Goal: Information Seeking & Learning: Learn about a topic

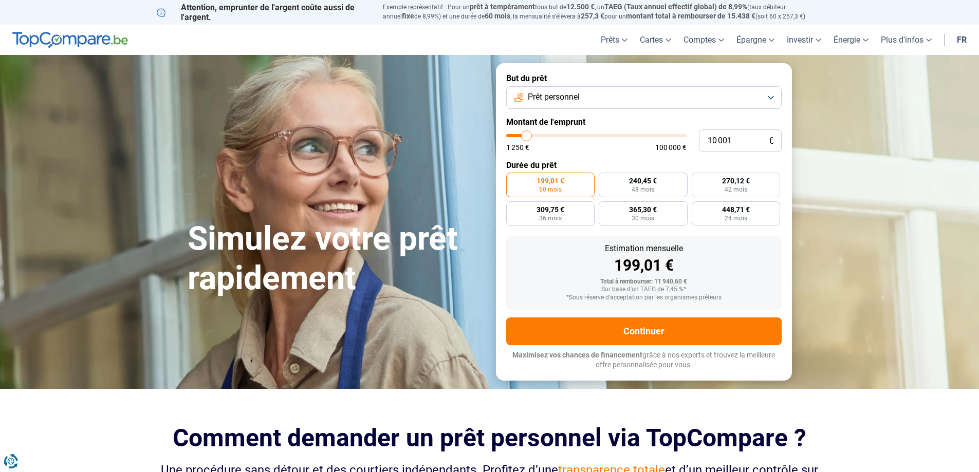
type input "10 500"
type input "10500"
type input "11 250"
type input "11250"
type input "11 750"
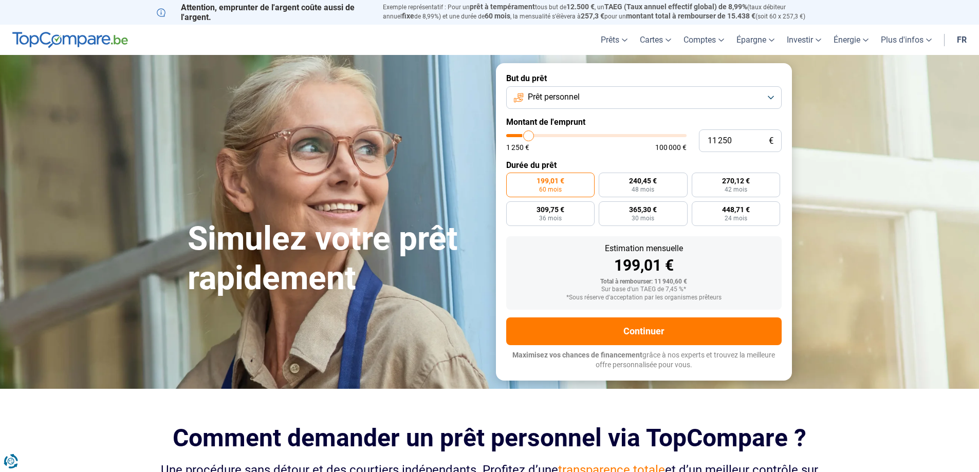
type input "11750"
type input "12 750"
type input "12750"
type input "13 000"
type input "13000"
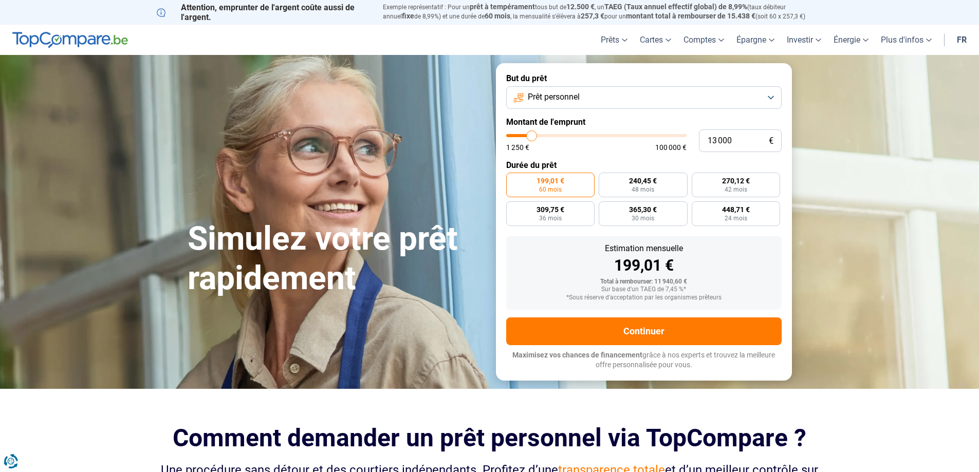
type input "13 250"
type input "13250"
type input "13 500"
type input "13500"
type input "14 250"
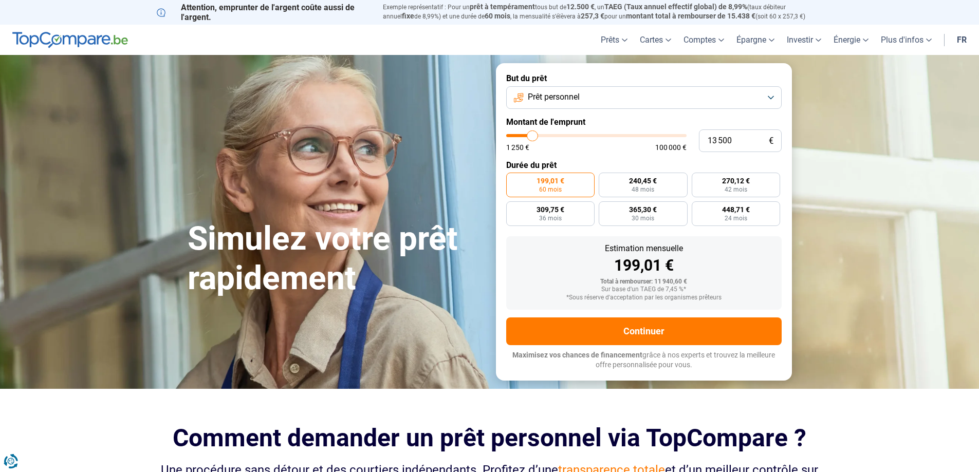
type input "14250"
type input "14 750"
type input "14750"
type input "15 000"
type input "15000"
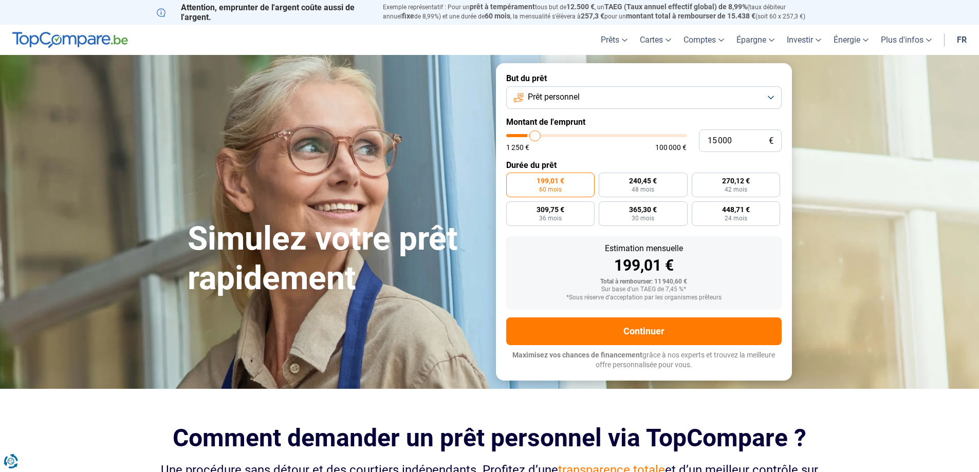
type input "15 500"
type input "15500"
type input "16 000"
type input "16000"
type input "16 250"
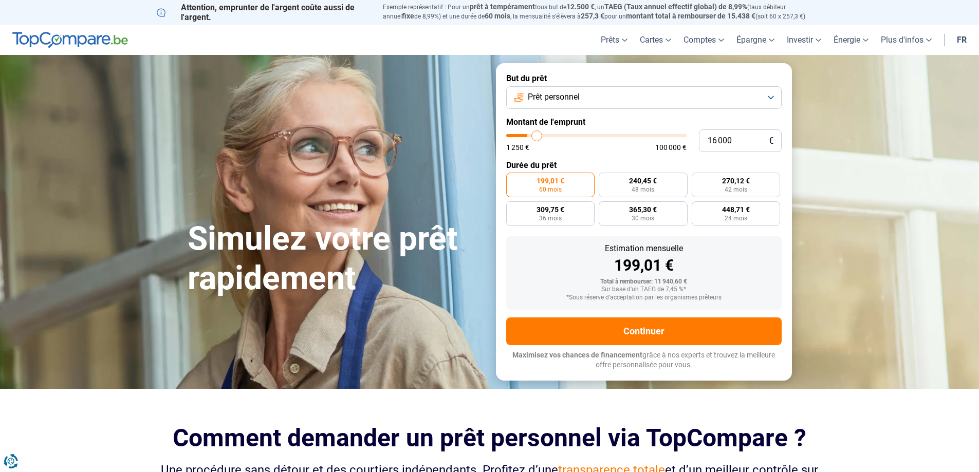
type input "16250"
type input "16 500"
type input "16500"
type input "17 000"
type input "17000"
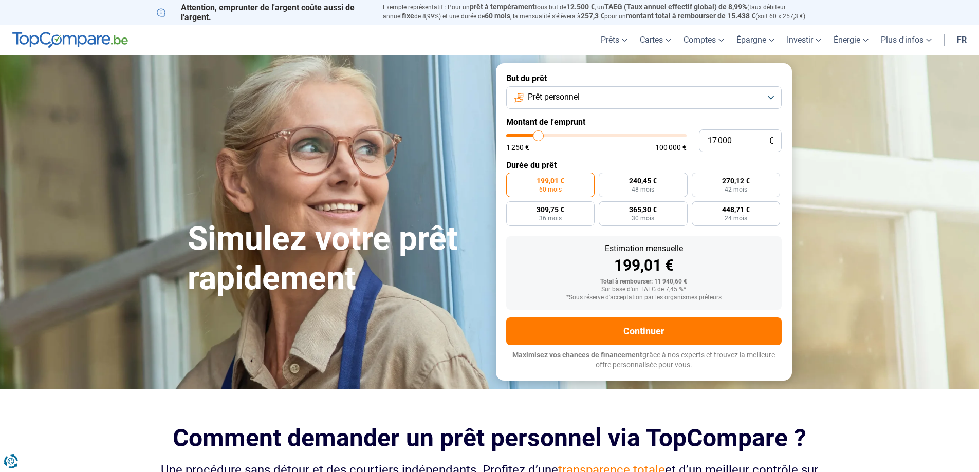
type input "18 000"
type input "18000"
type input "18 750"
type input "18750"
type input "19 000"
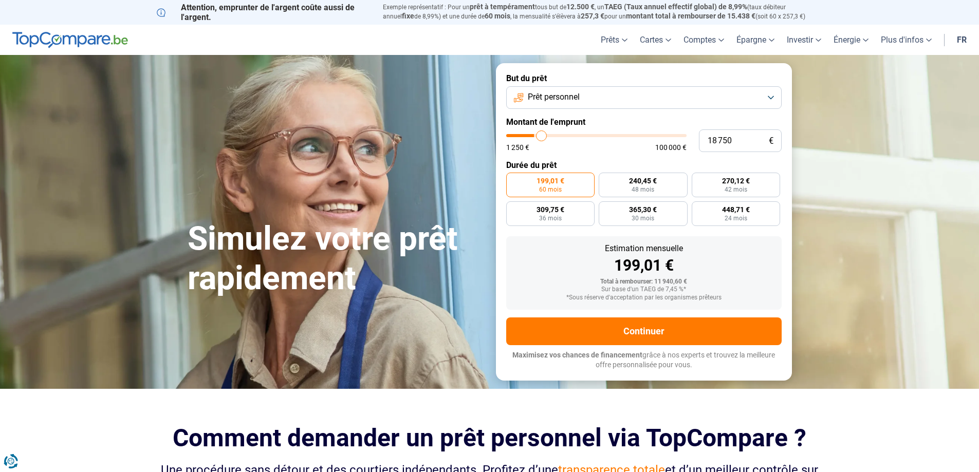
type input "19000"
type input "19 250"
type input "19250"
type input "20 000"
type input "20000"
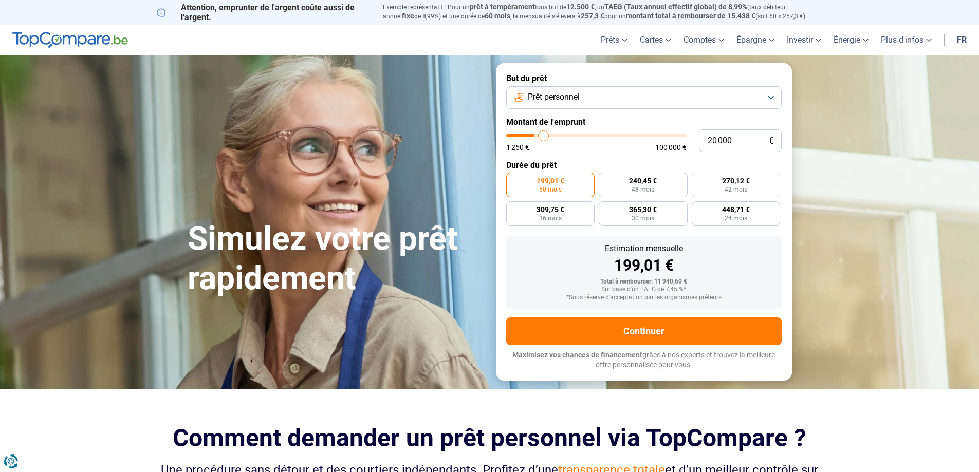
type input "20 250"
type input "20250"
type input "20 500"
type input "20500"
type input "20 750"
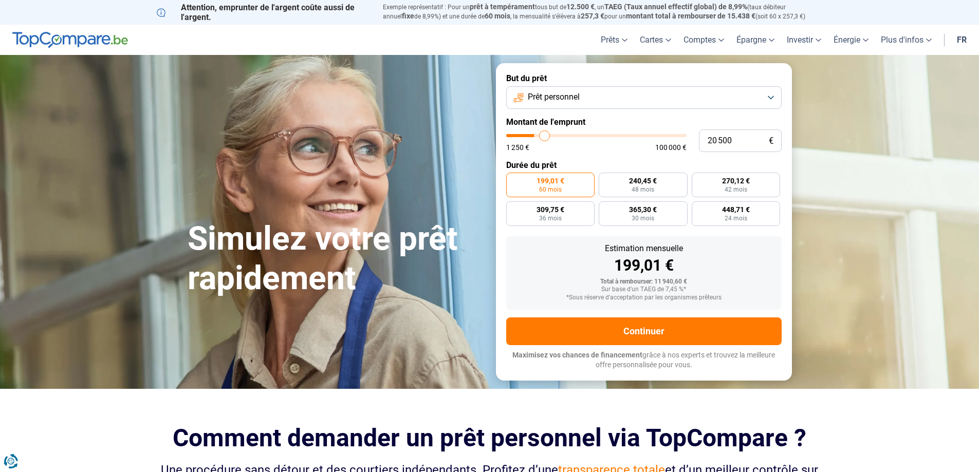
type input "20750"
type input "21 250"
type input "21250"
type input "21 750"
type input "21750"
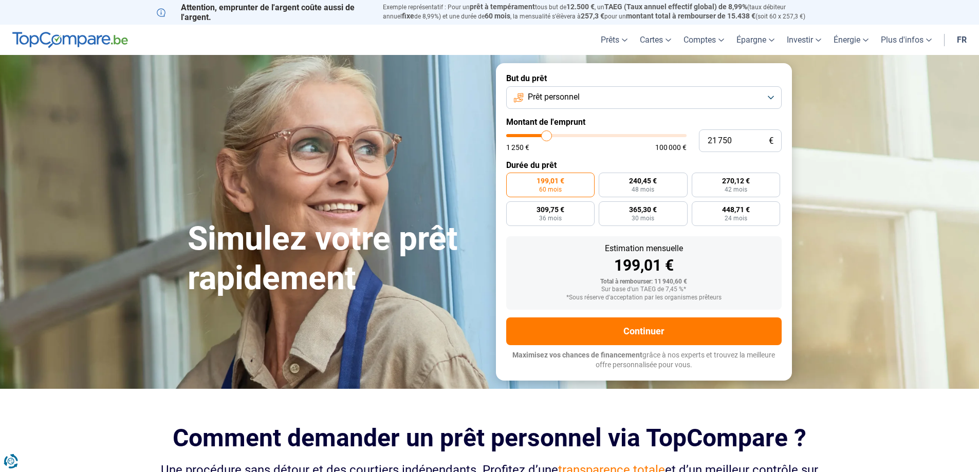
type input "22 000"
type input "22000"
type input "22 250"
type input "22250"
type input "22 750"
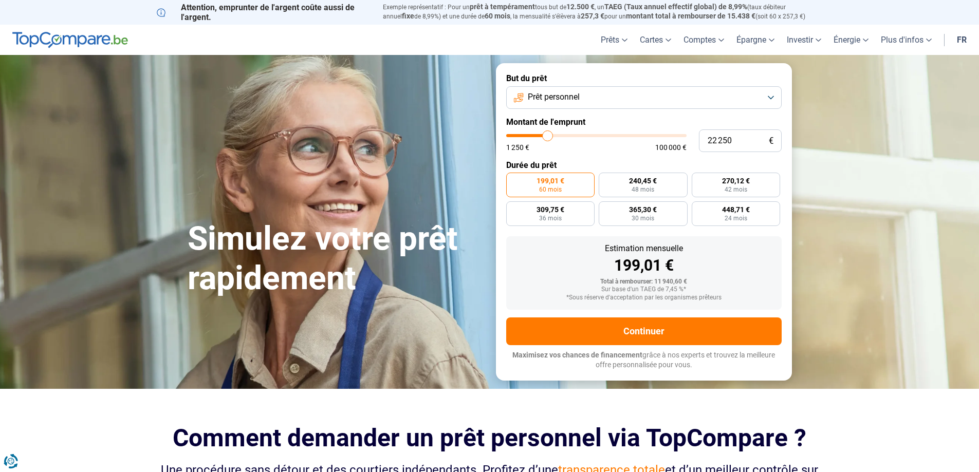
type input "22750"
type input "23 000"
type input "23000"
type input "24 250"
type input "24250"
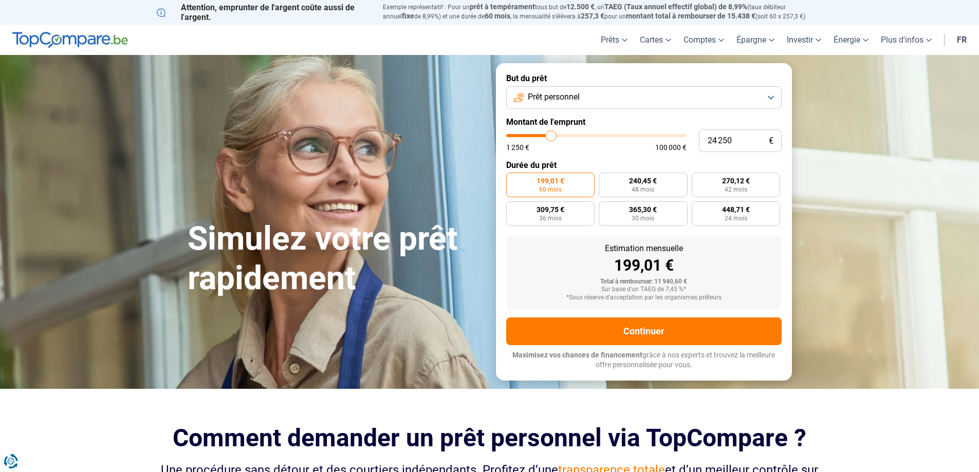
type input "24 750"
type input "24750"
type input "25 250"
type input "25250"
type input "25 000"
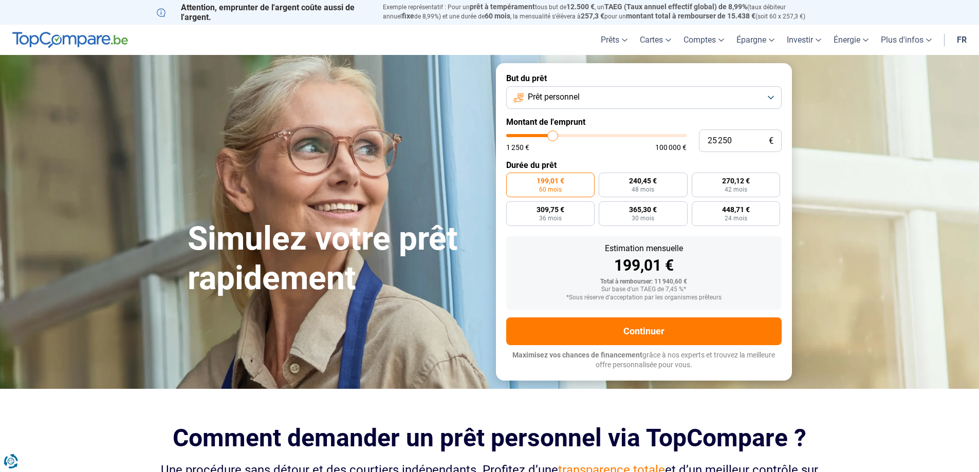
type input "25000"
type input "24 750"
type input "24750"
type input "24 250"
type input "24250"
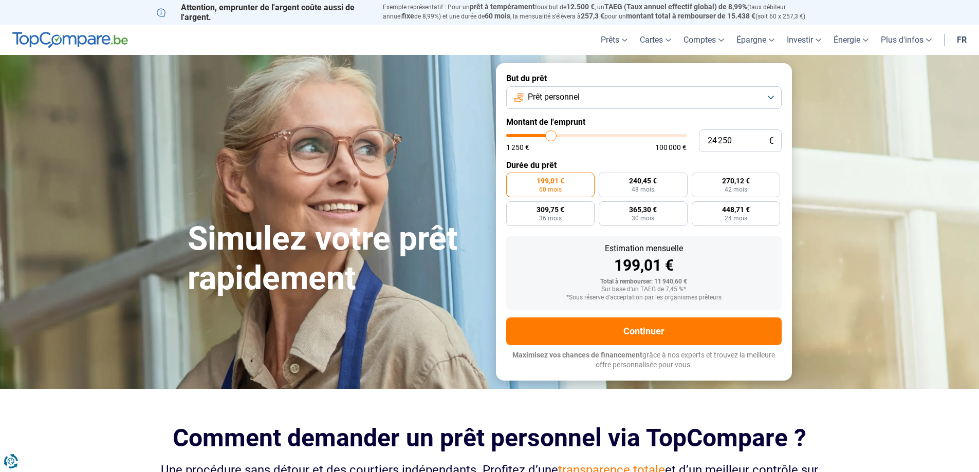
type input "23 500"
type input "23500"
type input "23 250"
type input "23250"
type input "23 000"
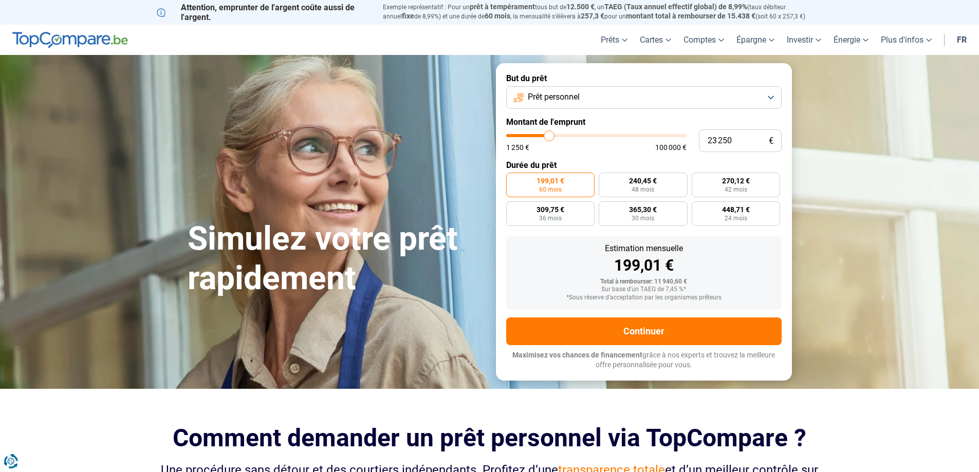
type input "23000"
type input "22 750"
type input "22750"
type input "22 250"
type input "22250"
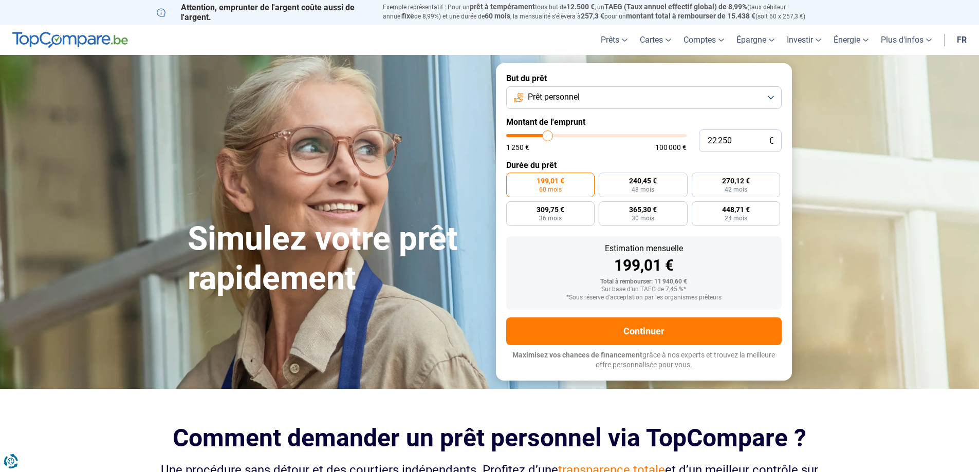
type input "22 000"
type input "22000"
type input "21 500"
type input "21500"
type input "21 250"
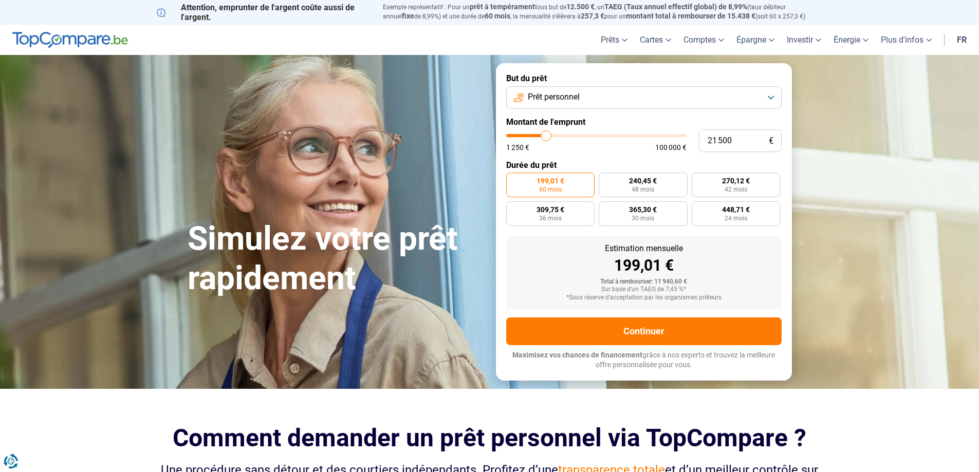
type input "21250"
type input "20 750"
type input "20750"
type input "20 500"
type input "20500"
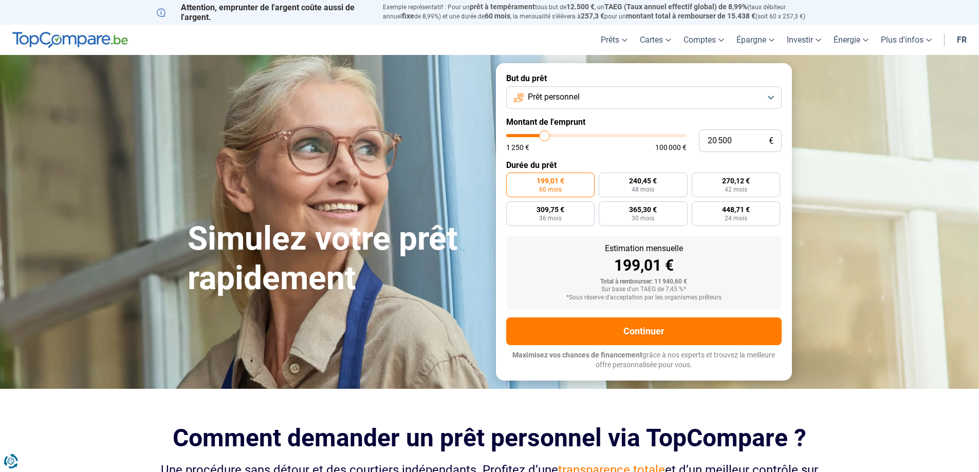
type input "20 250"
type input "20250"
type input "20 000"
drag, startPoint x: 527, startPoint y: 138, endPoint x: 544, endPoint y: 141, distance: 16.7
type input "20000"
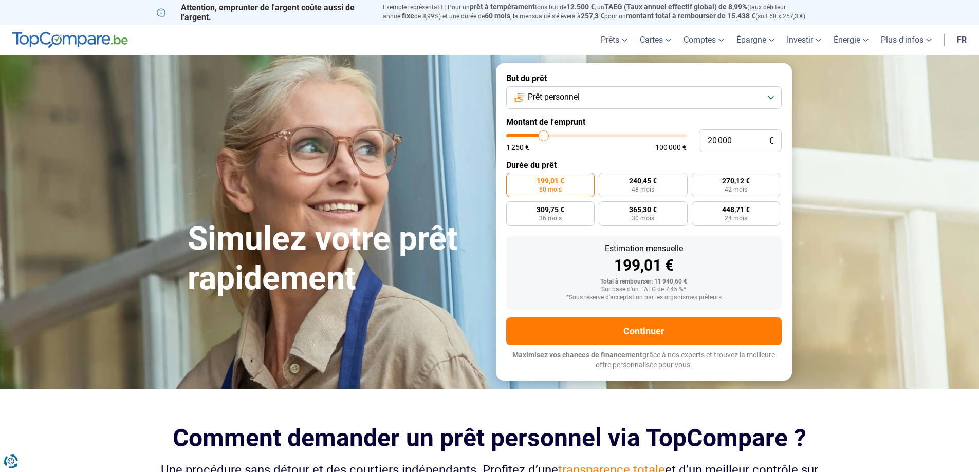
click at [544, 137] on input "range" at bounding box center [596, 135] width 180 height 3
radio input "false"
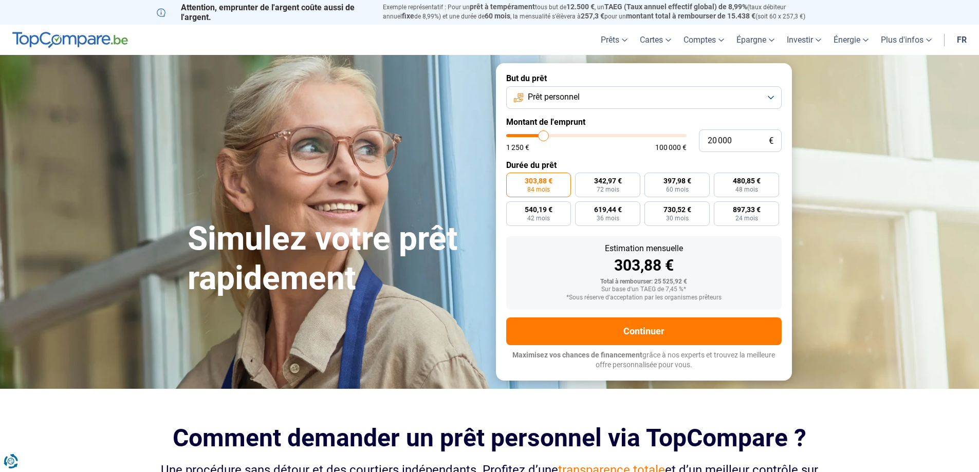
type input "20 250"
type input "20250"
type input "20 750"
type input "20750"
type input "21 250"
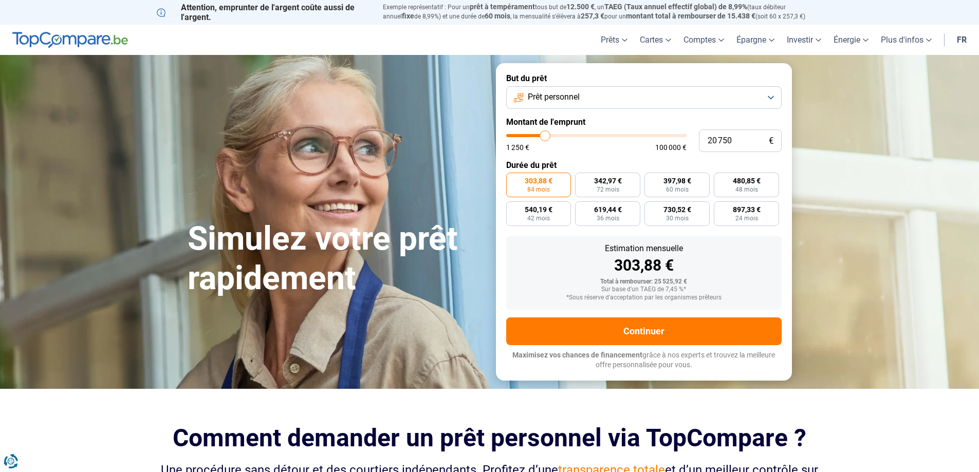
type input "21250"
type input "22 000"
type input "22000"
type input "22 250"
type input "22250"
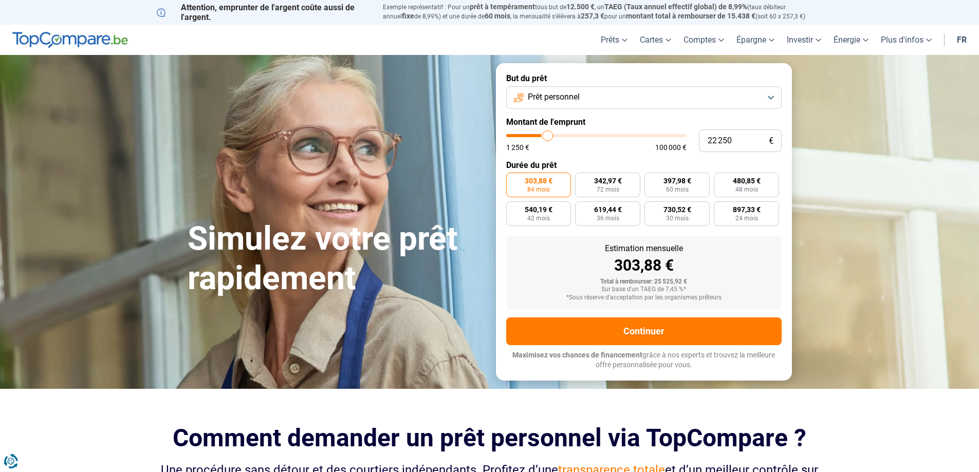
type input "23 000"
type input "23000"
type input "23 250"
type input "23250"
type input "23 500"
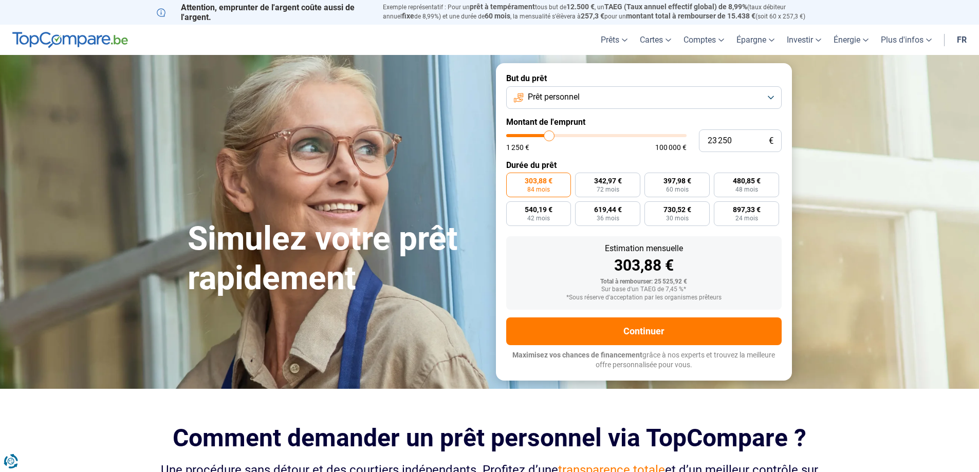
type input "23500"
type input "23 750"
type input "23750"
type input "24 250"
type input "24250"
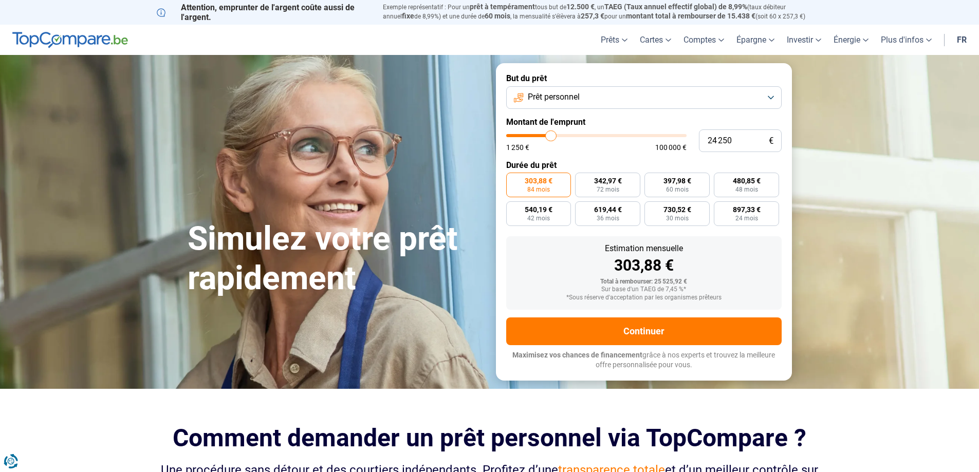
type input "24 500"
type input "24500"
type input "24 750"
type input "24750"
type input "25 250"
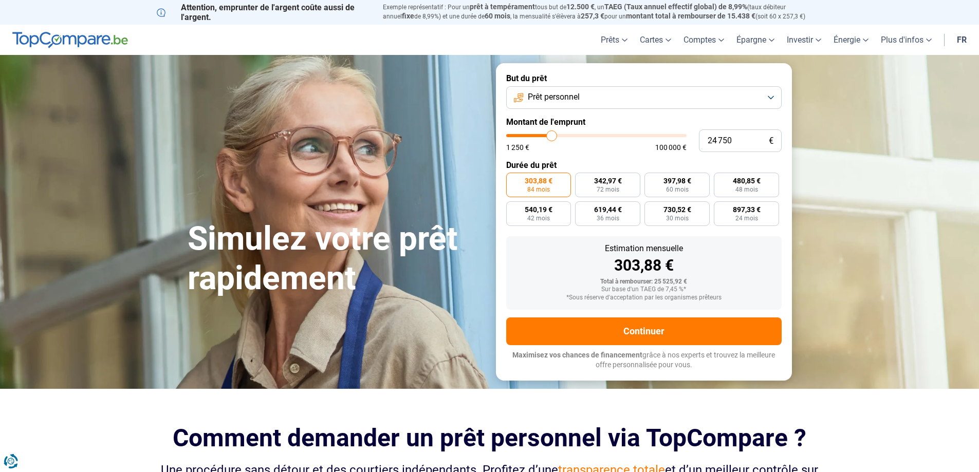
type input "25250"
type input "25 750"
type input "25750"
type input "26 250"
type input "26250"
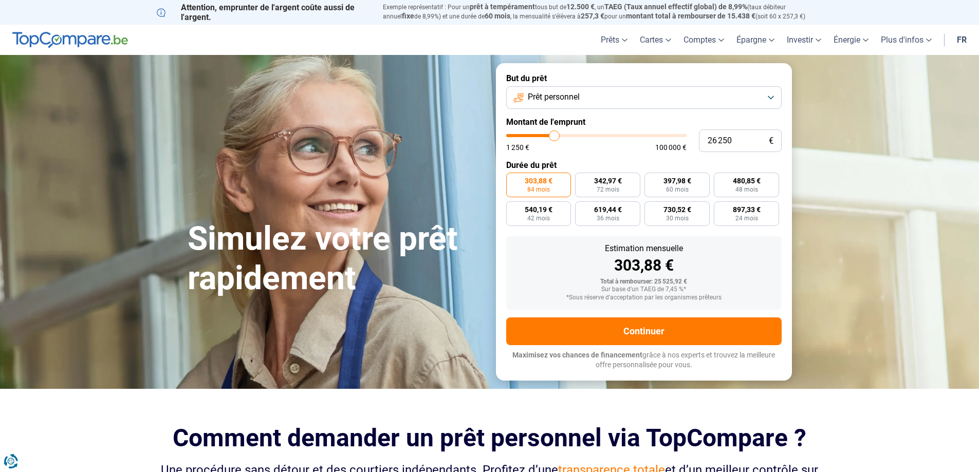
type input "26 500"
type input "26500"
type input "26 750"
type input "26750"
type input "27 500"
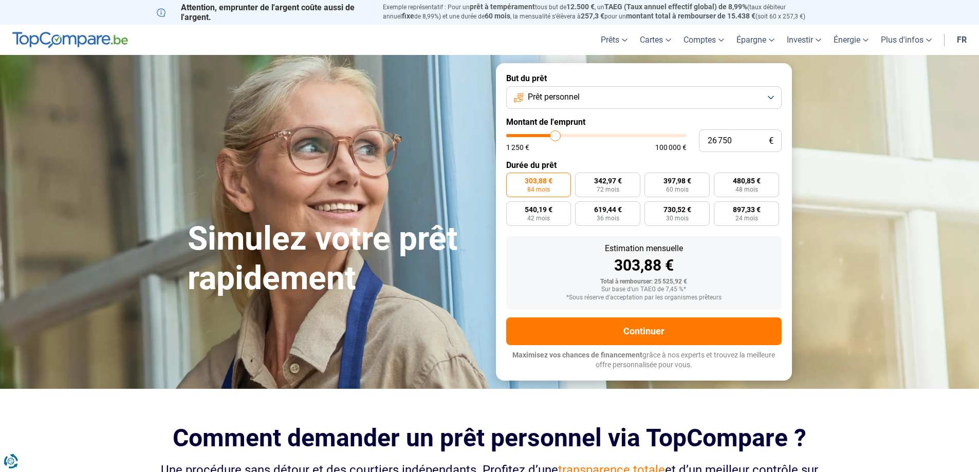
type input "27500"
type input "27 750"
type input "27750"
type input "28 250"
type input "28250"
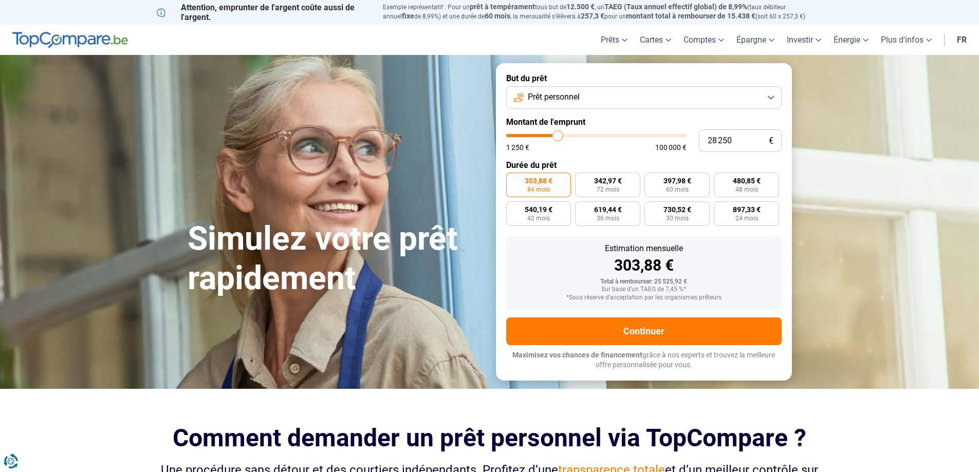
type input "28 750"
type input "28750"
type input "29 000"
type input "29000"
type input "29 250"
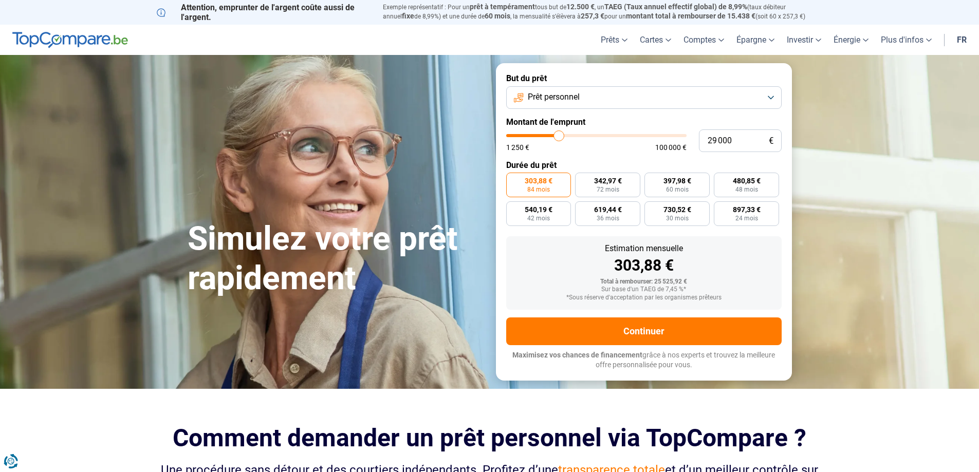
type input "29250"
type input "29 500"
type input "29500"
type input "29 750"
type input "29750"
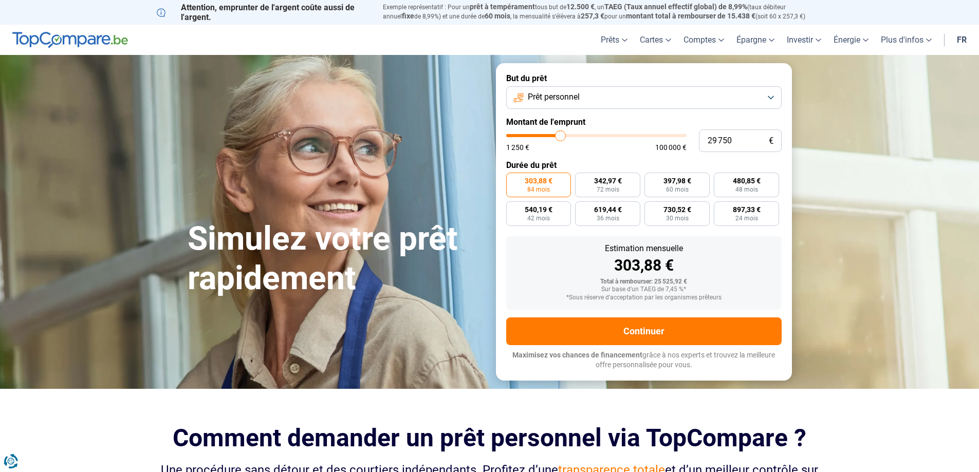
type input "30 250"
type input "30250"
type input "30 500"
type input "30500"
type input "31 000"
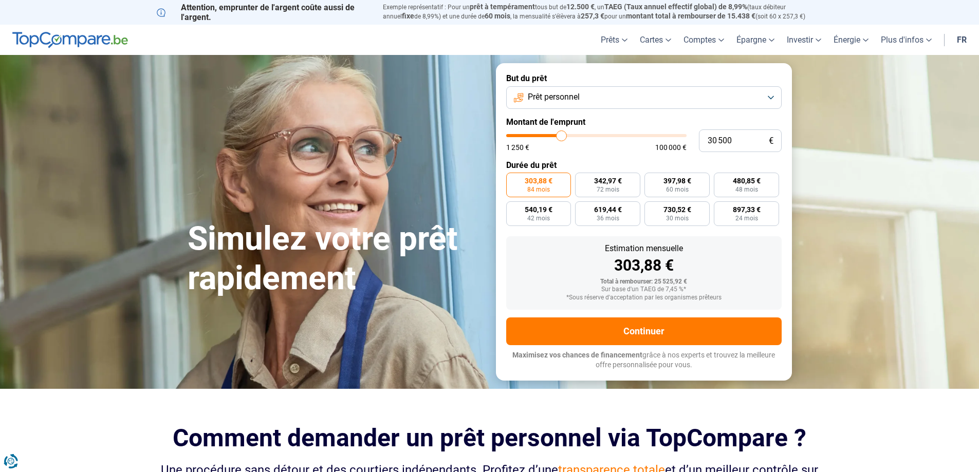
type input "31000"
type input "31 250"
type input "31250"
type input "31 750"
type input "31750"
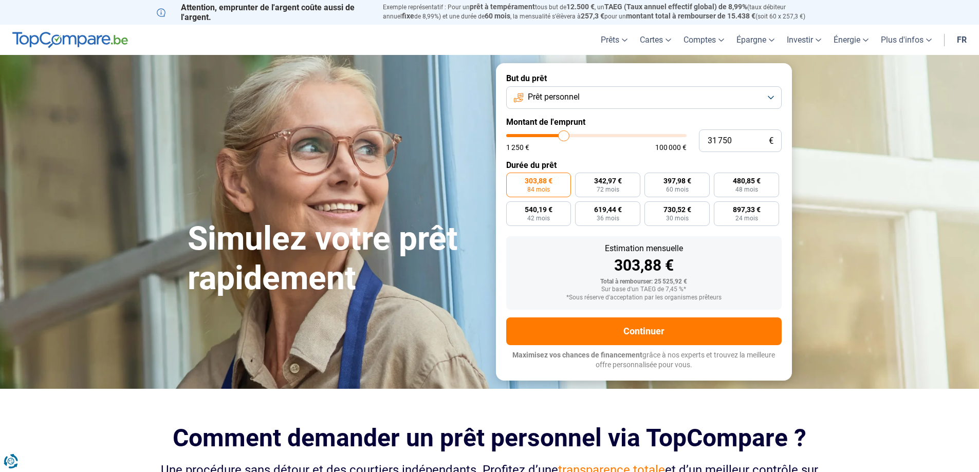
type input "32 000"
type input "32000"
type input "32 250"
type input "32250"
type input "32 500"
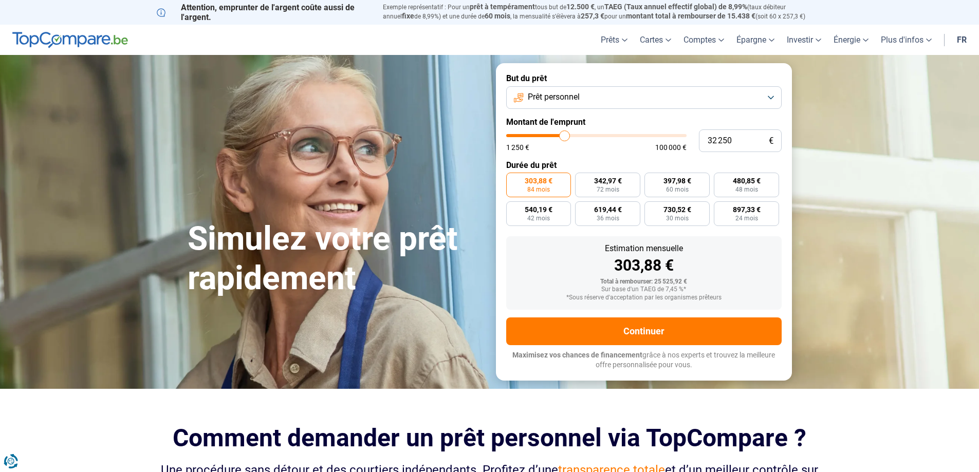
type input "32500"
type input "33 250"
type input "33250"
type input "33 500"
type input "33500"
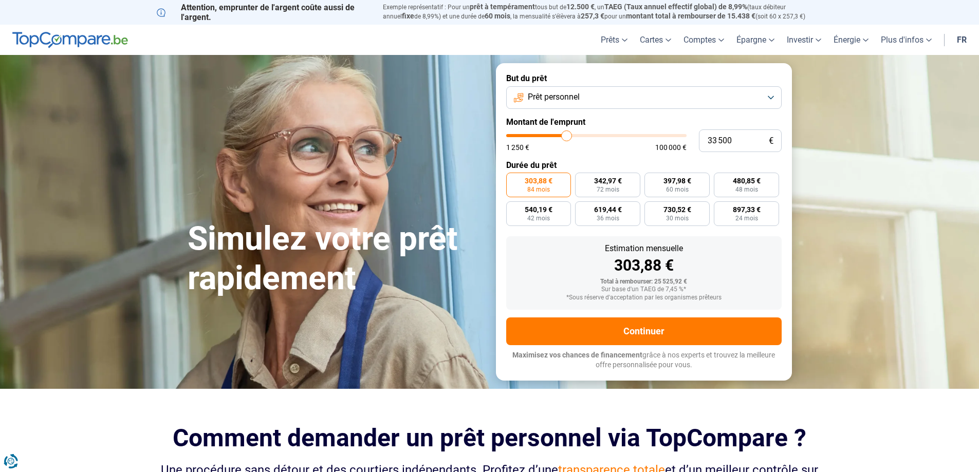
type input "33 750"
type input "33750"
type input "34 000"
type input "34000"
type input "34 250"
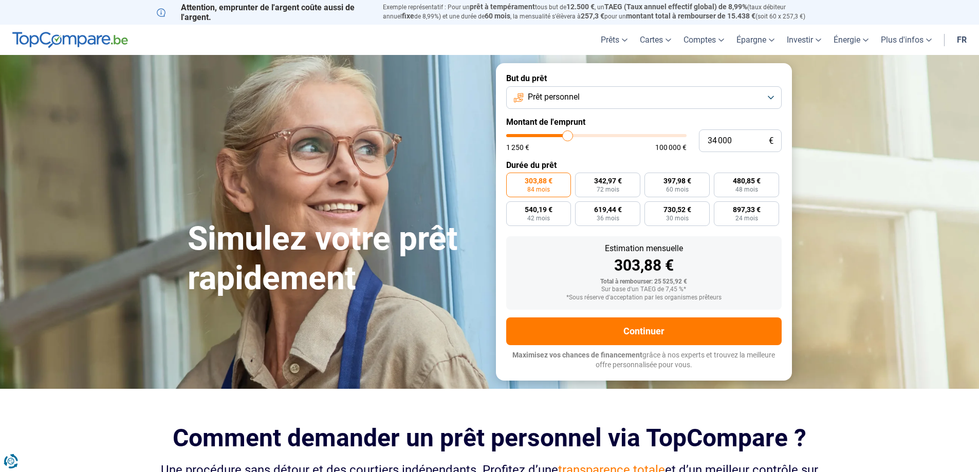
type input "34250"
type input "34 750"
type input "34750"
type input "35 000"
type input "35000"
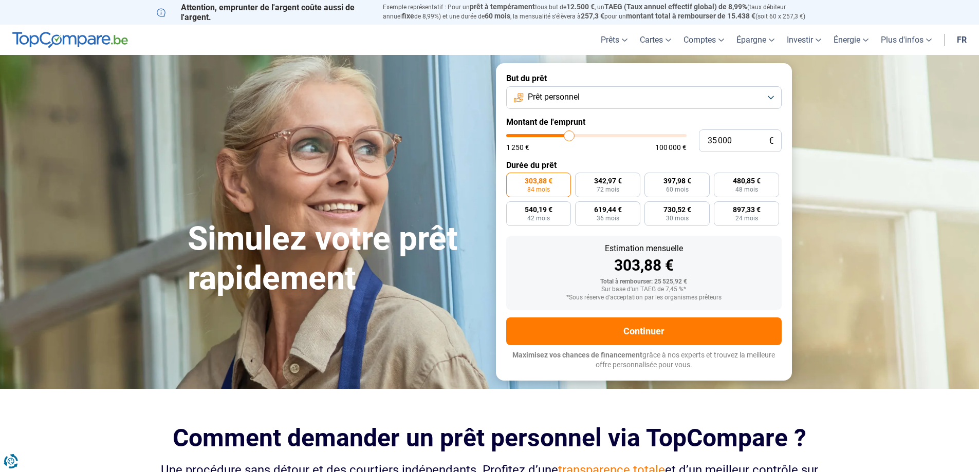
type input "35 250"
type input "35250"
type input "35 500"
type input "35500"
type input "35 750"
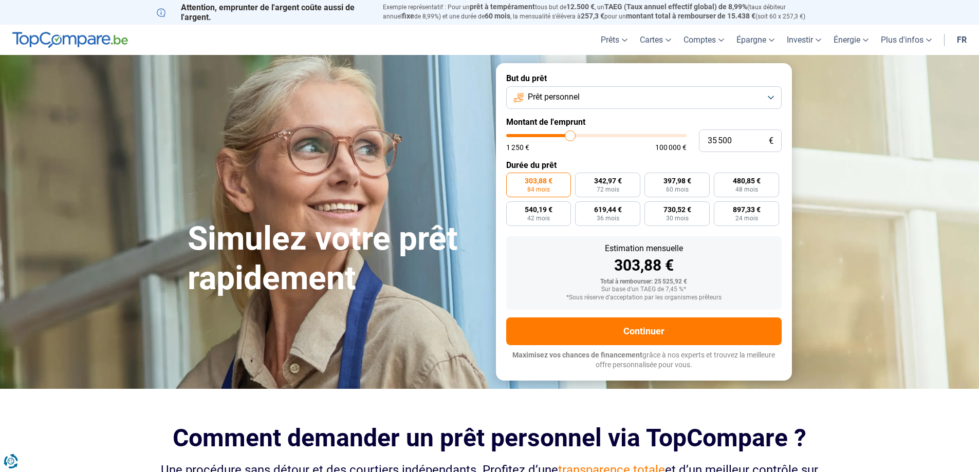
type input "35750"
type input "36 500"
type input "36500"
type input "36 750"
type input "36750"
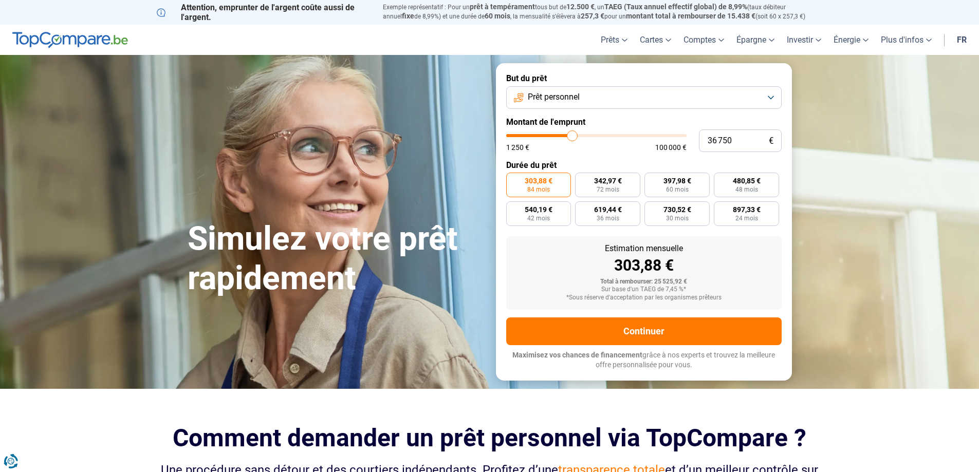
type input "37 000"
type input "37000"
type input "37 250"
type input "37250"
type input "37 750"
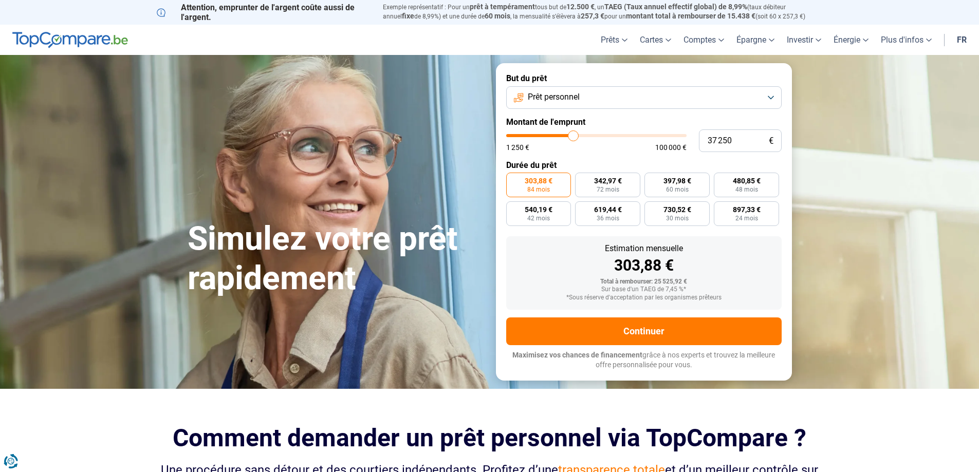
type input "37750"
type input "38 000"
type input "38000"
type input "38 250"
type input "38250"
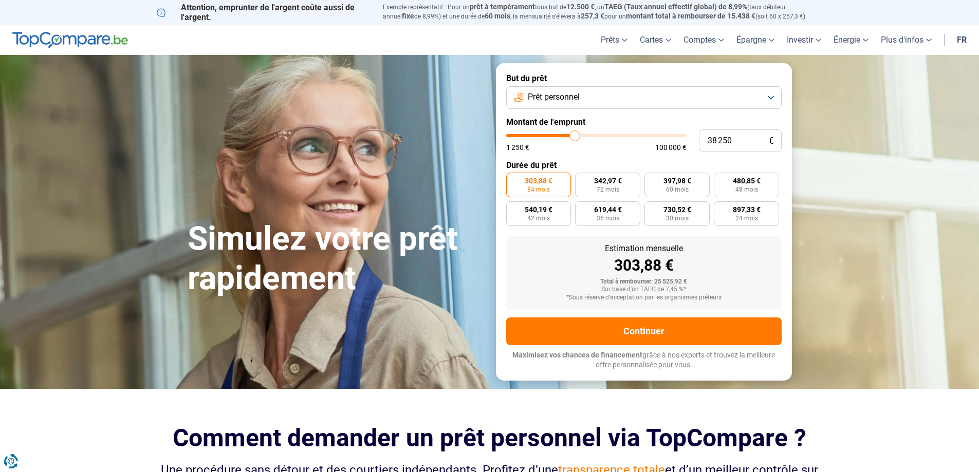
type input "38 500"
type input "38500"
type input "38 750"
type input "38750"
type input "39 500"
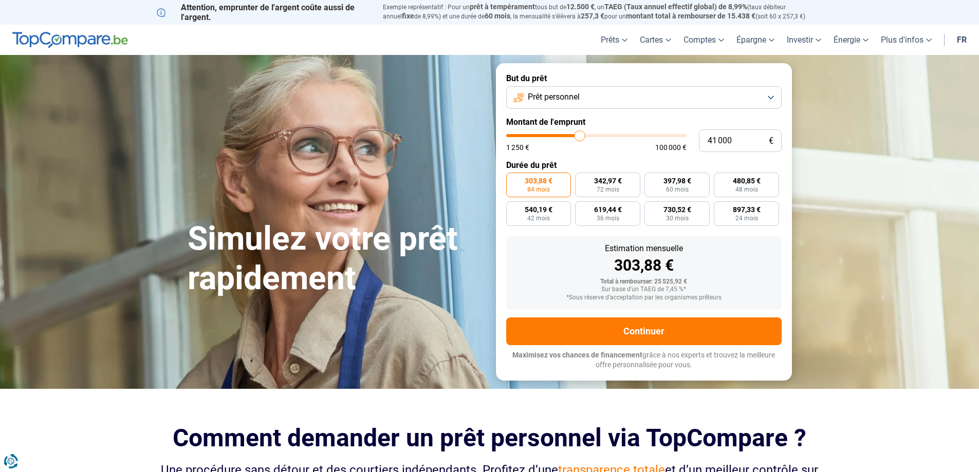
drag, startPoint x: 544, startPoint y: 138, endPoint x: 580, endPoint y: 137, distance: 35.5
click at [580, 137] on input "range" at bounding box center [596, 135] width 180 height 3
